Goal: Find specific page/section: Find specific page/section

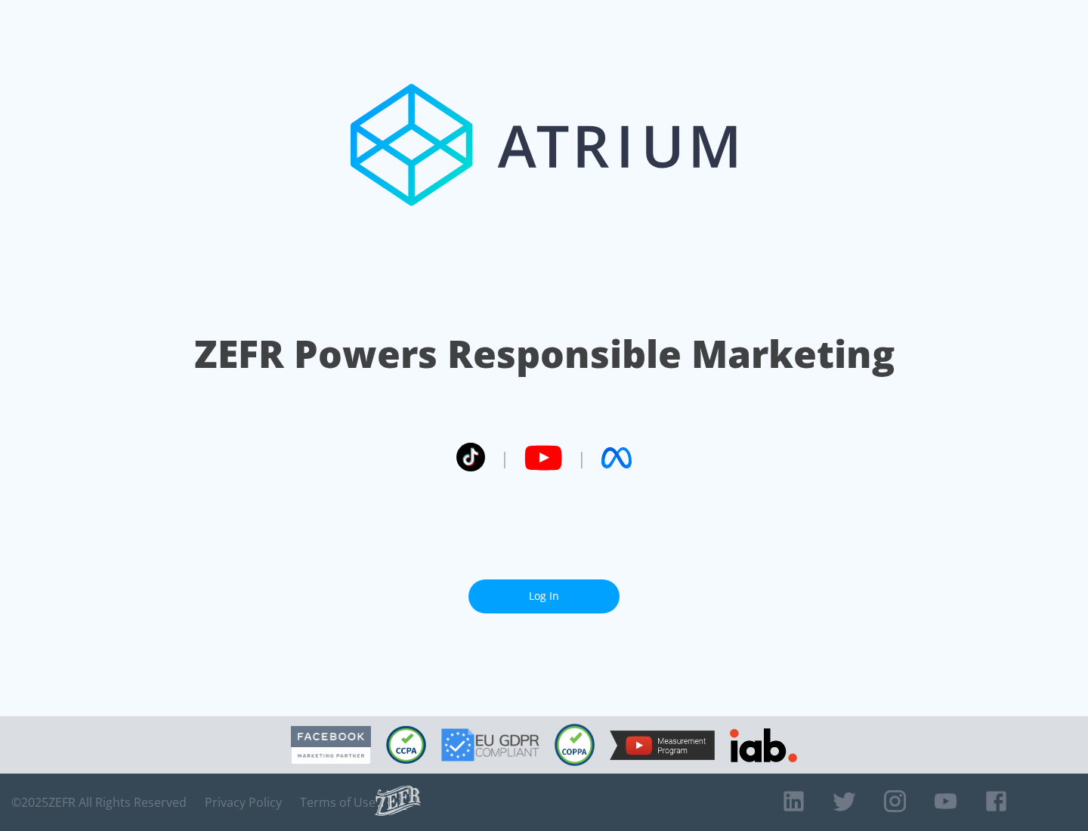
click at [544, 590] on link "Log In" at bounding box center [544, 597] width 151 height 34
